Goal: Information Seeking & Learning: Learn about a topic

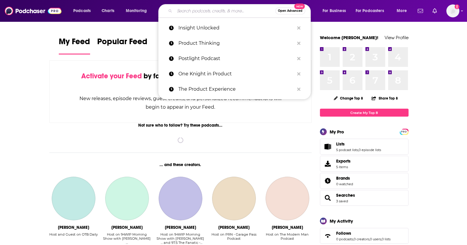
paste input "Product Mastery"
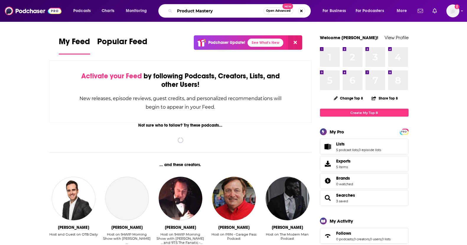
type input "Product Mastery"
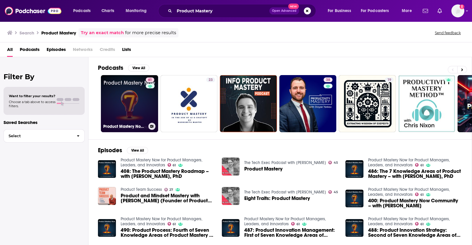
click at [110, 92] on link "61 Product Mastery Now for Product Managers, Leaders, and Innovators" at bounding box center [129, 103] width 57 height 57
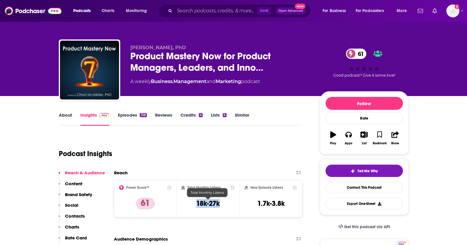
drag, startPoint x: 226, startPoint y: 204, endPoint x: 191, endPoint y: 202, distance: 34.9
click at [191, 202] on div "Total Monthly Listens 18k-27k" at bounding box center [207, 199] width 53 height 27
copy h3 "18k-27k"
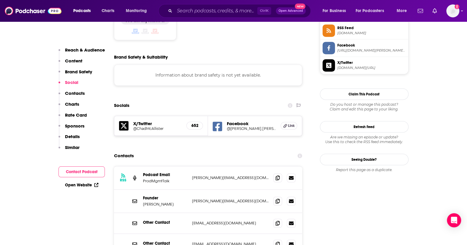
scroll to position [497, 0]
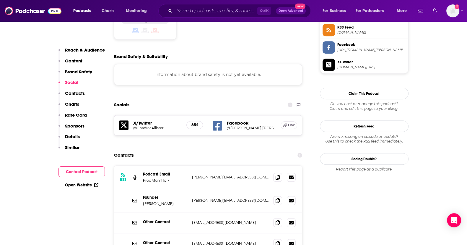
drag, startPoint x: 177, startPoint y: 174, endPoint x: 141, endPoint y: 174, distance: 35.4
click at [141, 189] on div "Founder [PERSON_NAME] [PERSON_NAME][EMAIL_ADDRESS][DOMAIN_NAME] [PERSON_NAME][E…" at bounding box center [208, 200] width 188 height 23
copy p "[PERSON_NAME]"
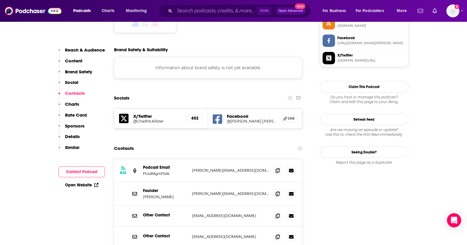
scroll to position [501, 0]
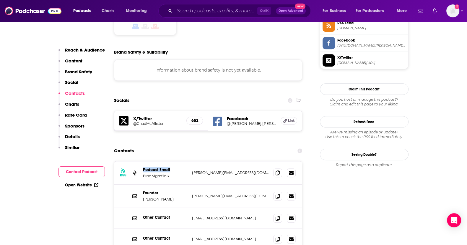
drag, startPoint x: 173, startPoint y: 139, endPoint x: 142, endPoint y: 140, distance: 30.7
click at [142, 162] on div "RSS Podcast Email ProdMgmtTalk [PERSON_NAME][EMAIL_ADDRESS][DOMAIN_NAME] [PERSO…" at bounding box center [208, 173] width 188 height 23
click at [279, 171] on icon at bounding box center [277, 173] width 4 height 5
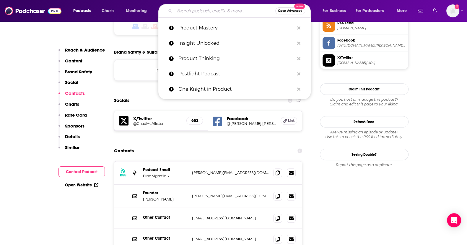
click at [203, 11] on input "Search podcasts, credits, & more..." at bounding box center [224, 10] width 101 height 9
paste input "The Product Manager"
type input "The Product Manager"
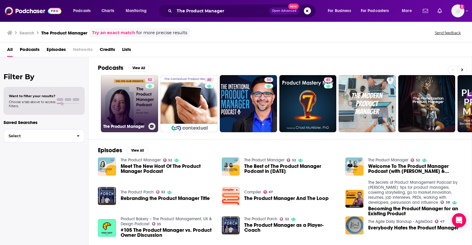
click at [119, 107] on link "52 The Product Manager" at bounding box center [129, 103] width 57 height 57
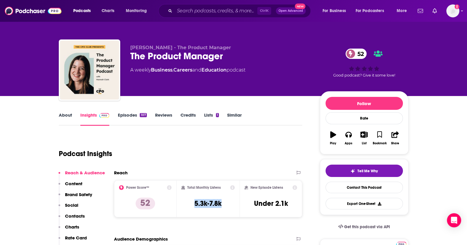
drag, startPoint x: 225, startPoint y: 203, endPoint x: 184, endPoint y: 201, distance: 40.7
click at [184, 201] on div "Total Monthly Listens 5.3k-7.8k" at bounding box center [207, 199] width 53 height 27
copy h3 "5.3k-7.8k"
click at [62, 117] on link "About" at bounding box center [65, 119] width 13 height 14
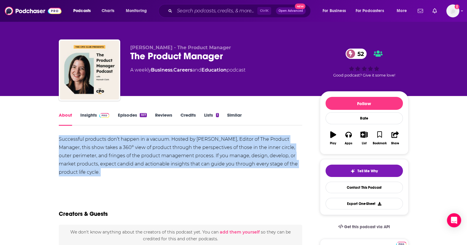
drag, startPoint x: 130, startPoint y: 179, endPoint x: 46, endPoint y: 140, distance: 92.0
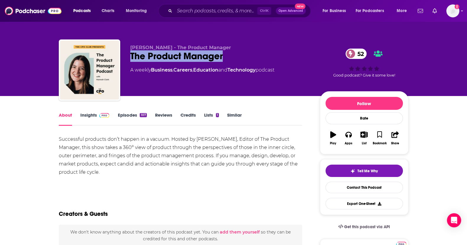
drag, startPoint x: 238, startPoint y: 60, endPoint x: 125, endPoint y: 56, distance: 113.6
click at [125, 56] on div "[PERSON_NAME] - The Product Manager The Product Manager 52 A weekly Business , …" at bounding box center [233, 72] width 349 height 64
copy h1 "The Product Manager"
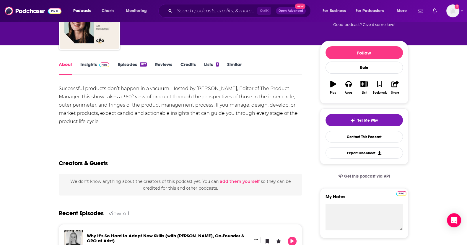
scroll to position [50, 0]
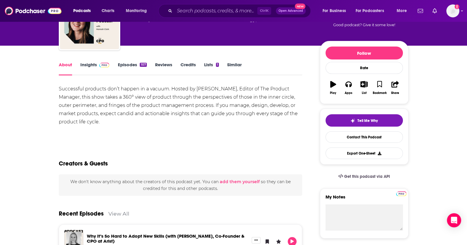
click at [81, 66] on link "Insights" at bounding box center [94, 69] width 29 height 14
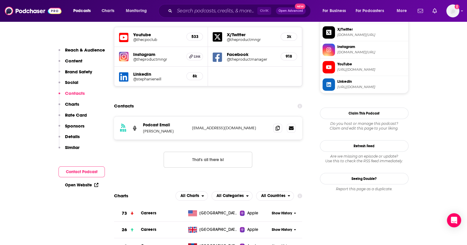
scroll to position [590, 0]
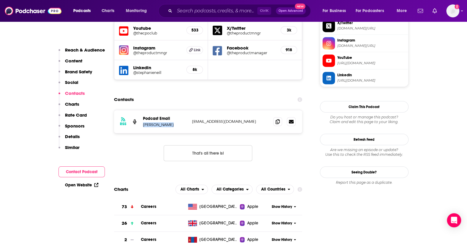
drag, startPoint x: 179, startPoint y: 96, endPoint x: 142, endPoint y: 98, distance: 37.2
click at [142, 110] on div "RSS Podcast Email [PERSON_NAME] [EMAIL_ADDRESS][DOMAIN_NAME] [EMAIL_ADDRESS][DO…" at bounding box center [208, 121] width 188 height 23
copy p "[PERSON_NAME]"
click at [278, 119] on icon at bounding box center [277, 121] width 4 height 5
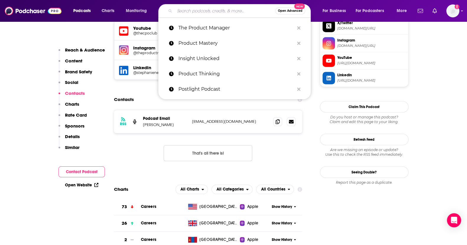
click at [191, 13] on input "Search podcasts, credits, & more..." at bounding box center [224, 10] width 101 height 9
paste input "Product for Product Management"
type input "Product for Product Management"
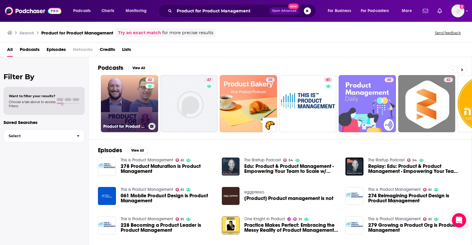
click at [131, 105] on link "42 Product for Product Management" at bounding box center [129, 103] width 57 height 57
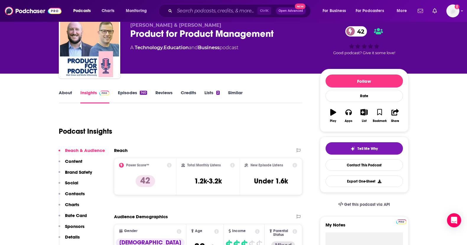
scroll to position [23, 0]
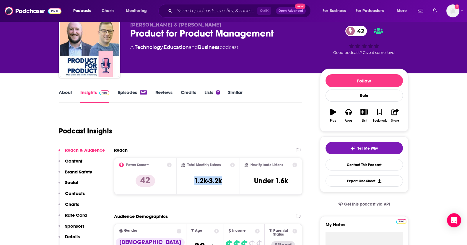
drag, startPoint x: 224, startPoint y: 184, endPoint x: 183, endPoint y: 184, distance: 41.3
click at [183, 184] on div "Total Monthly Listens 1.2k-3.2k" at bounding box center [207, 176] width 53 height 27
copy h3 "1.2k-3.2k"
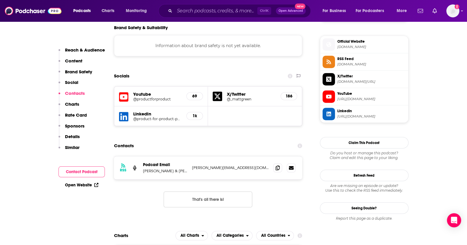
scroll to position [516, 0]
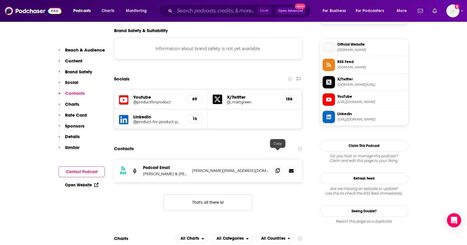
click at [278, 168] on icon at bounding box center [277, 170] width 4 height 5
click at [213, 10] on input "Search podcasts, credits, & more..." at bounding box center [215, 10] width 83 height 9
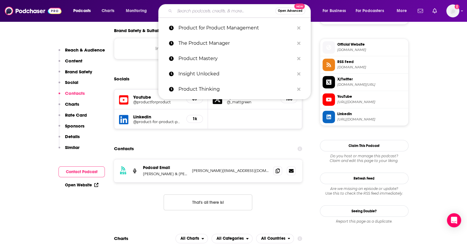
paste input "Practical Product Management"
type input "Practical Product Management"
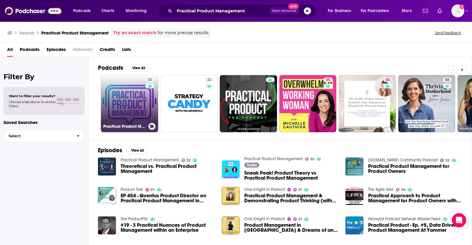
click at [120, 110] on link "32 Practical Product Management" at bounding box center [129, 103] width 57 height 57
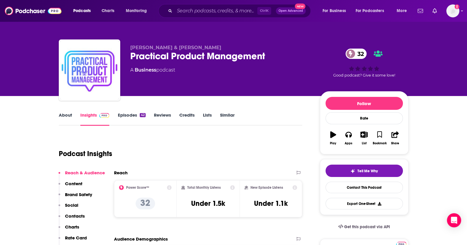
scroll to position [68, 0]
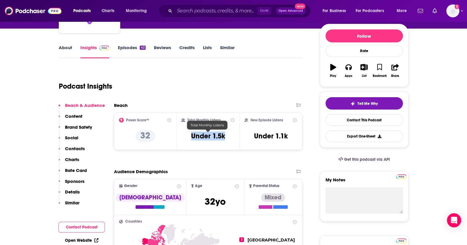
drag, startPoint x: 225, startPoint y: 136, endPoint x: 189, endPoint y: 135, distance: 36.3
click at [189, 135] on div "Total Monthly Listens Under 1.5k" at bounding box center [207, 131] width 53 height 27
copy h3 "Under 1.5k"
click at [230, 15] on input "Search podcasts, credits, & more..." at bounding box center [215, 10] width 83 height 9
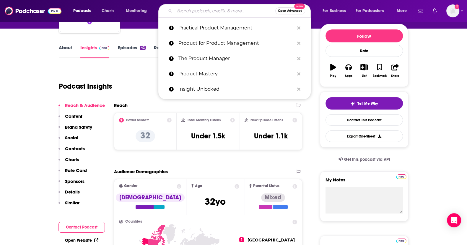
paste input "Lessons in Product Management"
type input "Lessons in Product Management"
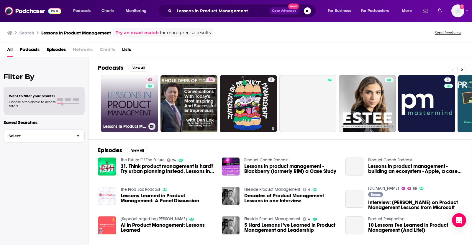
click at [129, 108] on link "42 Lessons In Product Management" at bounding box center [129, 103] width 57 height 57
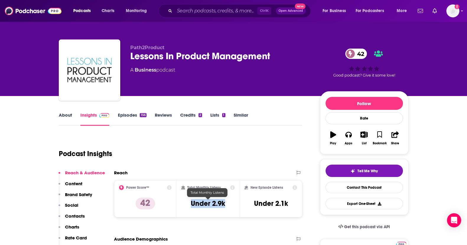
drag, startPoint x: 227, startPoint y: 203, endPoint x: 188, endPoint y: 207, distance: 38.9
click at [188, 207] on div "Total Monthly Listens Under 2.9k" at bounding box center [207, 199] width 53 height 27
copy h3 "Under 2.9k"
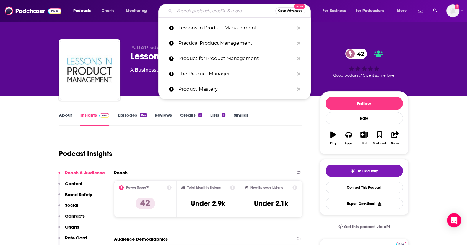
click at [195, 12] on input "Search podcasts, credits, & more..." at bounding box center [224, 10] width 101 height 9
paste input "LaunchPod | Product Management Podcast"
type input "LaunchPod | Product Management Podcast"
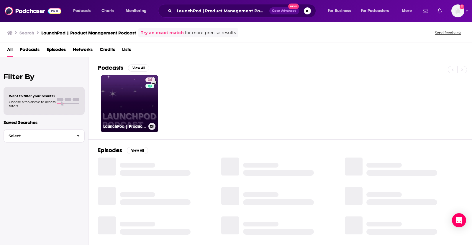
click at [155, 94] on div "34" at bounding box center [150, 100] width 10 height 45
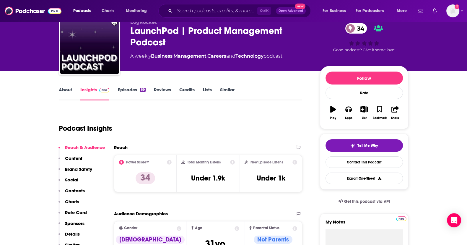
scroll to position [26, 0]
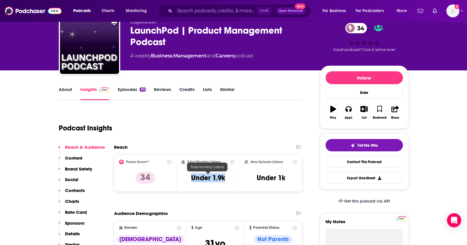
drag, startPoint x: 226, startPoint y: 178, endPoint x: 182, endPoint y: 178, distance: 44.0
click at [182, 178] on div "Total Monthly Listens Under 1.9k" at bounding box center [207, 173] width 53 height 27
copy h3 "Under 1.9k"
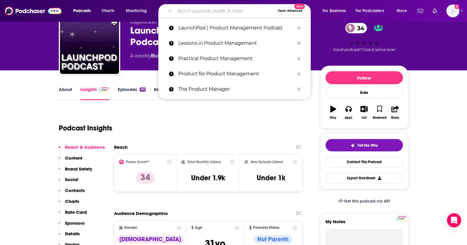
click at [205, 6] on input "Search podcasts, credits, & more..." at bounding box center [224, 10] width 101 height 9
paste input "[PERSON_NAME]’s Podcast"
type input "[PERSON_NAME]’s Podcast"
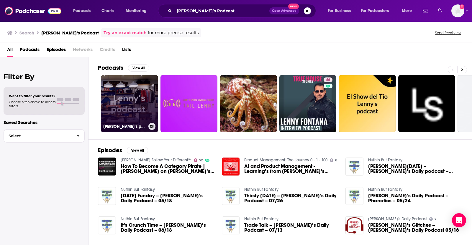
click at [127, 90] on link "[PERSON_NAME]’s podcast" at bounding box center [129, 103] width 57 height 57
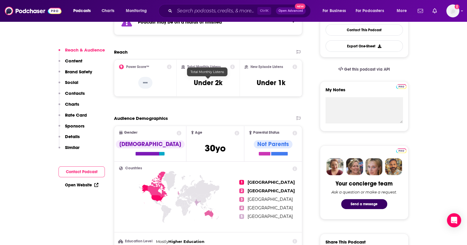
scroll to position [158, 0]
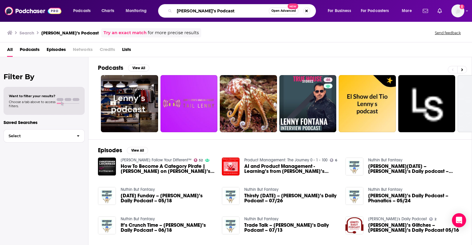
drag, startPoint x: 230, startPoint y: 7, endPoint x: 193, endPoint y: 9, distance: 37.3
click at [193, 9] on input "[PERSON_NAME]’s Podcast" at bounding box center [221, 10] width 94 height 9
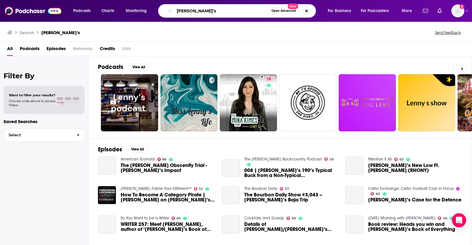
click at [194, 10] on input "[PERSON_NAME]’s" at bounding box center [221, 10] width 94 height 9
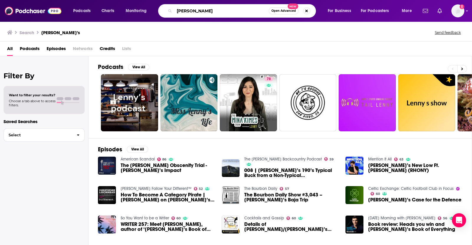
type input "[PERSON_NAME]"
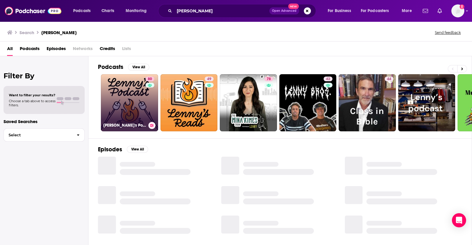
click at [127, 109] on link "80 [PERSON_NAME]'s Podcast: Product | Career | Growth" at bounding box center [129, 102] width 57 height 57
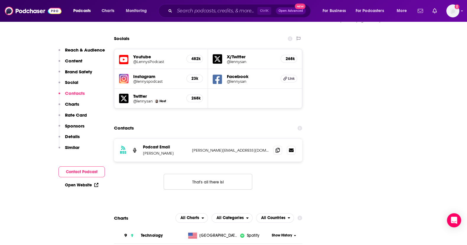
scroll to position [681, 0]
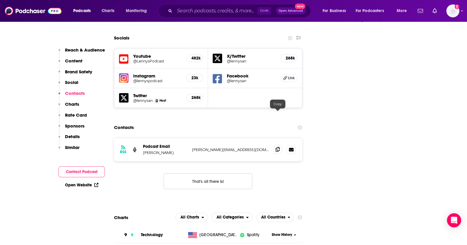
click at [274, 145] on span at bounding box center [277, 149] width 9 height 9
drag, startPoint x: 175, startPoint y: 118, endPoint x: 142, endPoint y: 117, distance: 32.5
click at [142, 138] on div "RSS Podcast Email [PERSON_NAME] [PERSON_NAME][EMAIL_ADDRESS][DOMAIN_NAME] [PERS…" at bounding box center [208, 149] width 188 height 23
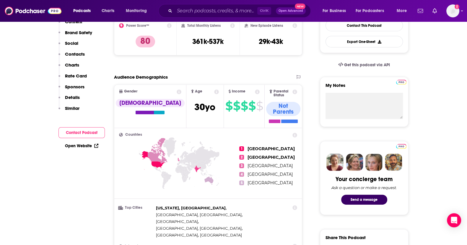
scroll to position [0, 0]
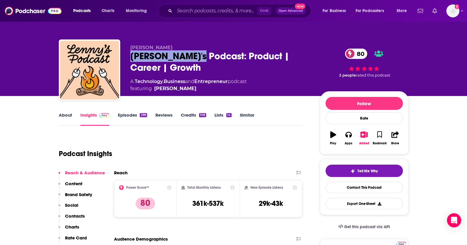
drag, startPoint x: 199, startPoint y: 57, endPoint x: 130, endPoint y: 57, distance: 69.0
click at [130, 57] on div "[PERSON_NAME]'s Podcast: Product | Career | Growth 80" at bounding box center [220, 61] width 180 height 23
copy h2 "[PERSON_NAME]'s Podcast"
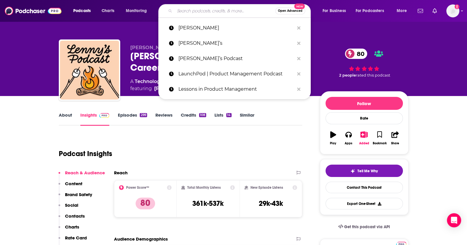
click at [208, 13] on input "Search podcasts, credits, & more..." at bounding box center [224, 10] width 101 height 9
type input "v"
paste input "One Knight in Product"
type input "One Knight in Product"
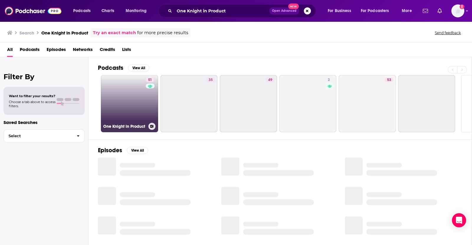
click at [132, 105] on link "51 One Knight in Product" at bounding box center [129, 103] width 57 height 57
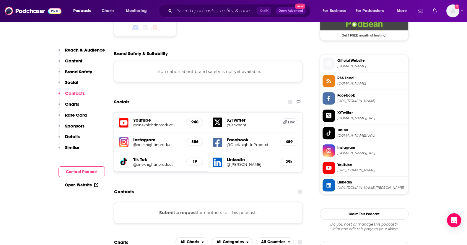
scroll to position [602, 0]
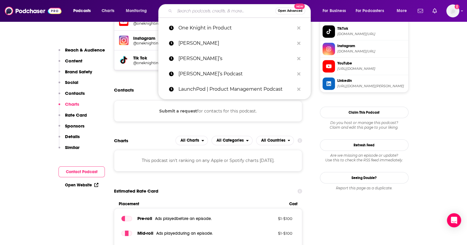
click at [201, 8] on input "Search podcasts, credits, & more..." at bounding box center [224, 10] width 101 height 9
paste input "Product Talk"
type input "Product Talk"
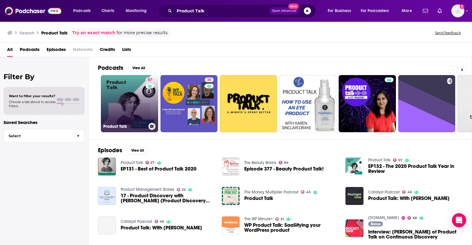
click at [120, 107] on link "57 Product Talk" at bounding box center [129, 103] width 57 height 57
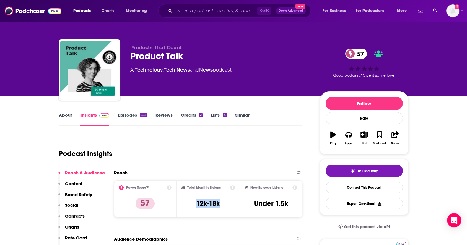
drag, startPoint x: 225, startPoint y: 204, endPoint x: 186, endPoint y: 202, distance: 39.3
click at [186, 202] on div "Total Monthly Listens 12k-18k" at bounding box center [207, 199] width 53 height 27
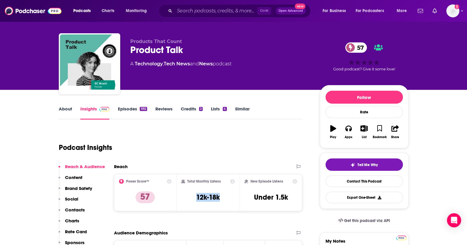
scroll to position [6, 0]
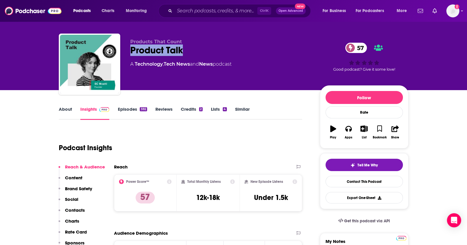
drag, startPoint x: 191, startPoint y: 51, endPoint x: 128, endPoint y: 53, distance: 63.2
click at [128, 53] on div "Products That Count Product Talk 57 A Technology , Tech News and News podcast 5…" at bounding box center [233, 66] width 349 height 64
click at [211, 145] on div "Podcast Insights" at bounding box center [178, 145] width 239 height 30
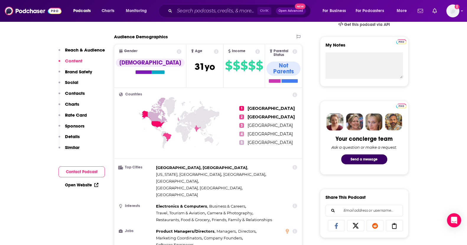
scroll to position [0, 0]
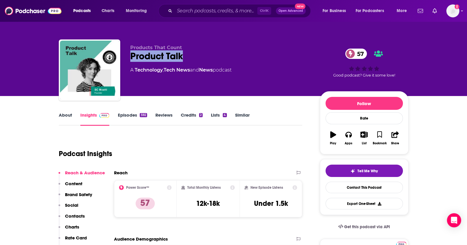
drag, startPoint x: 191, startPoint y: 56, endPoint x: 129, endPoint y: 57, distance: 62.0
click at [129, 57] on div "Products That Count Product Talk 57 A Technology , Tech News and News podcast 5…" at bounding box center [233, 72] width 349 height 64
click at [230, 6] on input "Search podcasts, credits, & more..." at bounding box center [215, 10] width 83 height 9
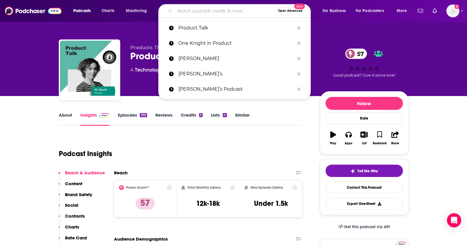
paste input "Product Mastery Now"
type input "Product Mastery Now"
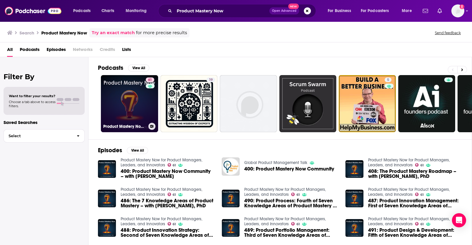
click at [130, 103] on link "61 Product Mastery Now for Product Managers, Leaders, and Innovators" at bounding box center [129, 103] width 57 height 57
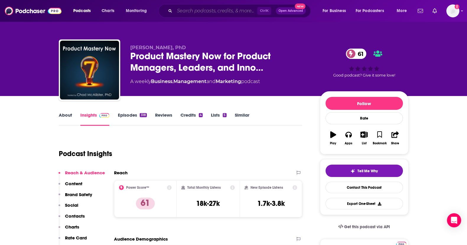
click at [230, 14] on input "Search podcasts, credits, & more..." at bounding box center [215, 10] width 83 height 9
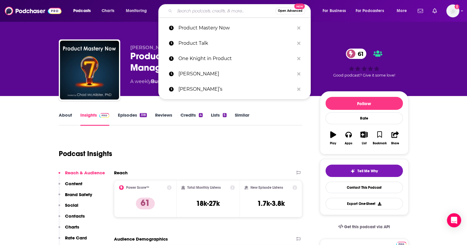
paste input "The Product Experience"
type input "The Product Experience"
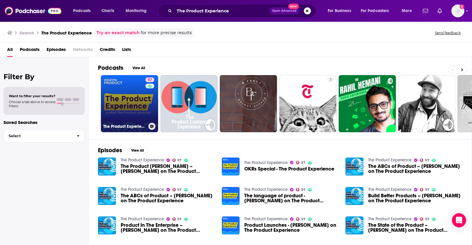
click at [118, 103] on link "57 The Product Experience" at bounding box center [129, 103] width 57 height 57
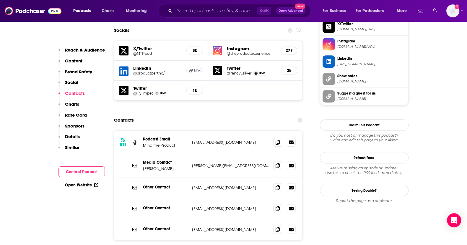
scroll to position [582, 0]
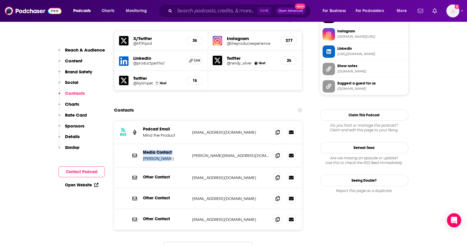
drag, startPoint x: 169, startPoint y: 129, endPoint x: 139, endPoint y: 129, distance: 30.4
click at [139, 144] on div "Media Contact [PERSON_NAME] [PERSON_NAME][EMAIL_ADDRESS][DOMAIN_NAME] [PERSON_N…" at bounding box center [208, 155] width 188 height 23
click at [209, 10] on input "Search podcasts, credits, & more..." at bounding box center [215, 10] width 83 height 9
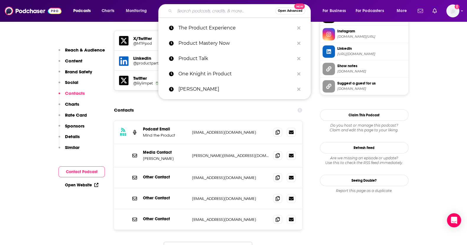
paste input "The Product Podcast"
type input "The Product Podcast"
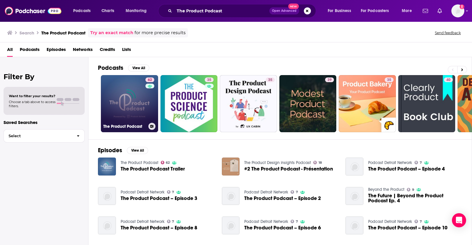
click at [120, 132] on link "62 The Product Podcast" at bounding box center [129, 103] width 57 height 57
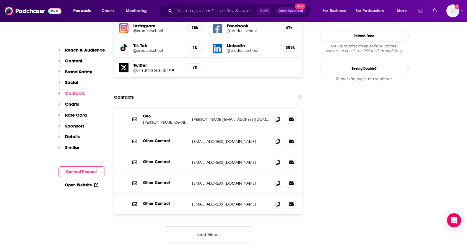
scroll to position [717, 0]
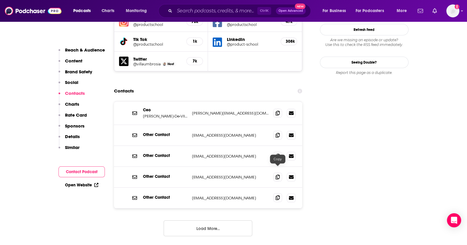
click at [277, 196] on icon at bounding box center [277, 198] width 4 height 5
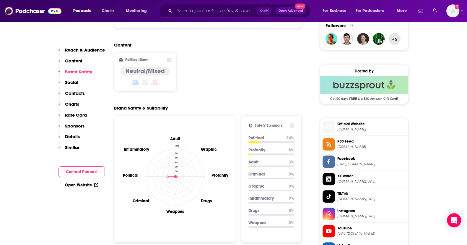
scroll to position [369, 0]
